Goal: Task Accomplishment & Management: Use online tool/utility

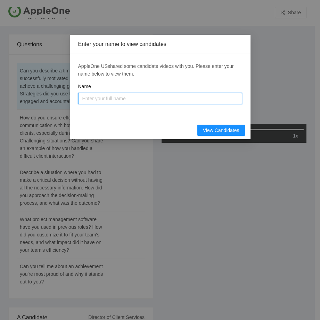
click at [182, 96] on input "Name" at bounding box center [160, 98] width 164 height 11
type input "[PERSON_NAME]"
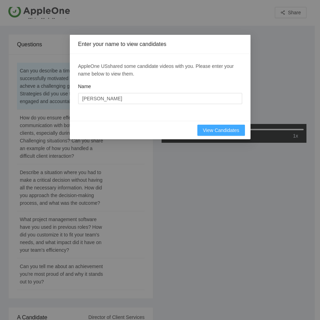
click at [215, 126] on button "View Candidates" at bounding box center [222, 130] width 48 height 11
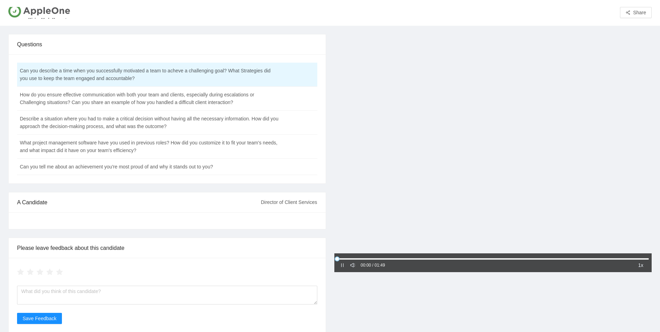
click at [315, 266] on icon "pause" at bounding box center [342, 265] width 2 height 4
click at [315, 266] on icon "caret-right" at bounding box center [342, 264] width 2 height 3
click at [315, 267] on icon "sound" at bounding box center [352, 265] width 5 height 4
click at [315, 267] on icon "notification" at bounding box center [352, 265] width 5 height 5
click at [315, 315] on div "00:57 / 01:49 1x" at bounding box center [493, 187] width 326 height 307
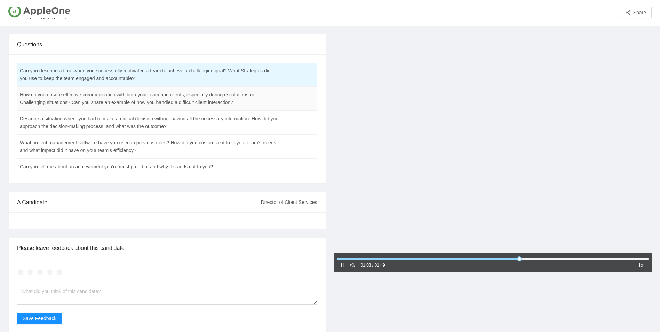
click at [132, 101] on td "How do you ensure effective communication with both your team and clients, espe…" at bounding box center [149, 99] width 265 height 24
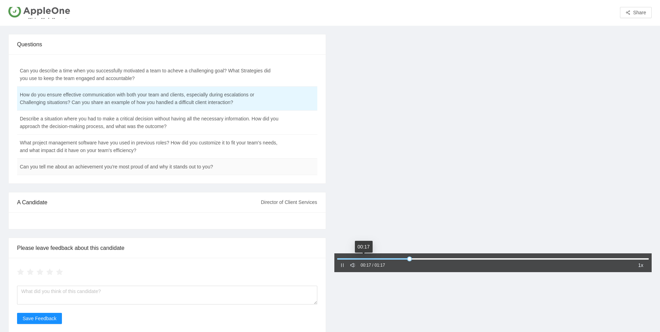
click at [133, 169] on td "Can you tell me about an achievement you're most proud of and why it stands out…" at bounding box center [149, 167] width 265 height 16
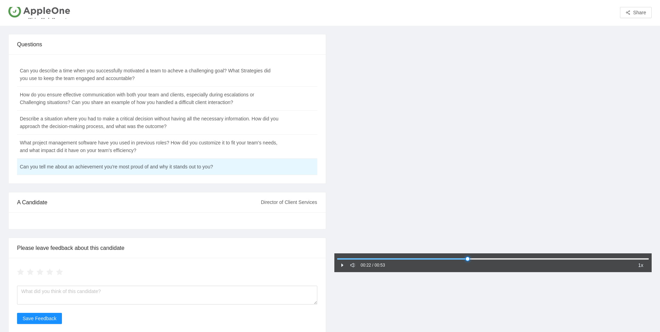
click at [315, 259] on div at bounding box center [493, 259] width 312 height 4
click at [315, 258] on div at bounding box center [493, 259] width 312 height 4
click at [315, 265] on icon "pause" at bounding box center [342, 265] width 5 height 5
